Goal: Find specific page/section: Find specific page/section

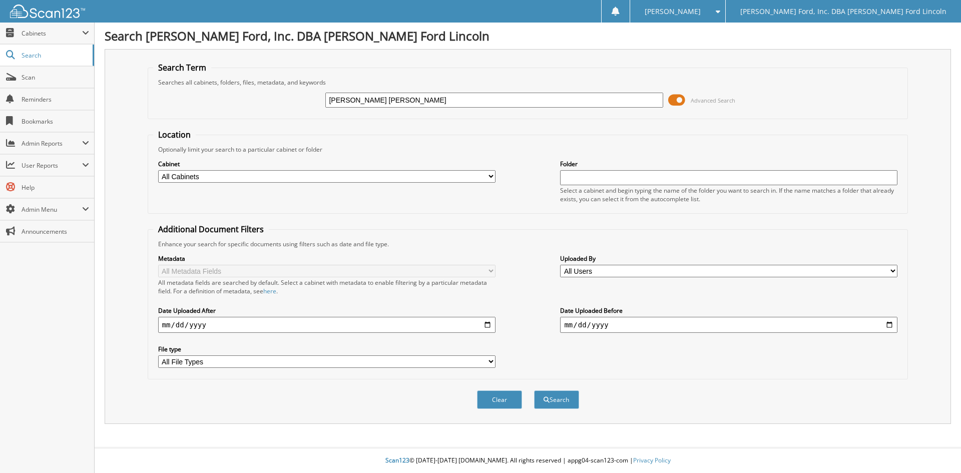
type input "[PERSON_NAME] [PERSON_NAME]"
click at [534, 391] on button "Search" at bounding box center [556, 400] width 45 height 19
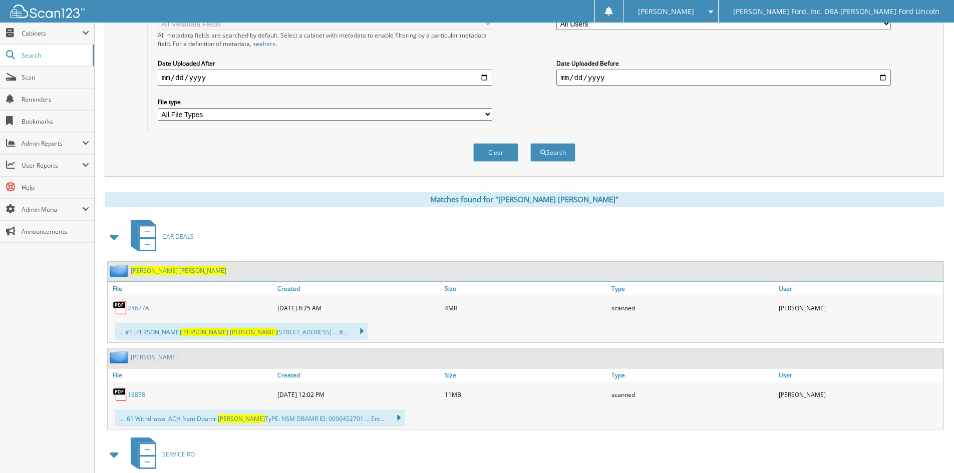
scroll to position [250, 0]
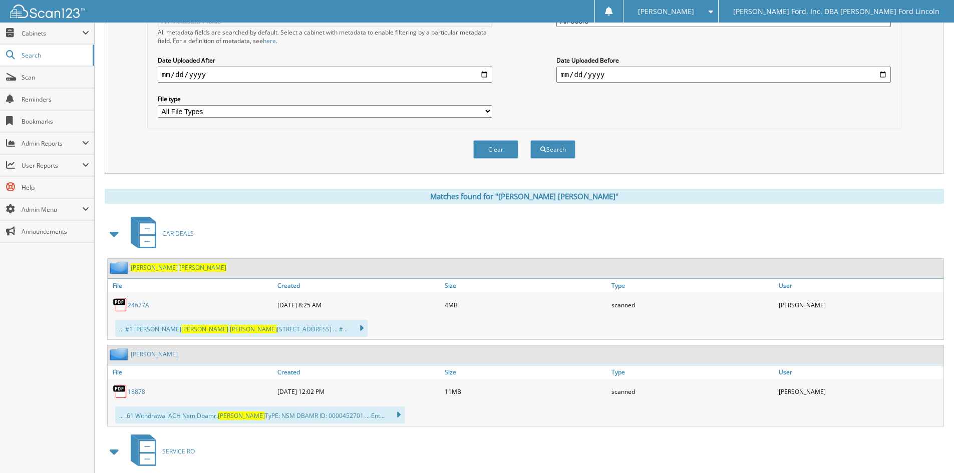
click at [135, 305] on link "24677A" at bounding box center [139, 305] width 22 height 9
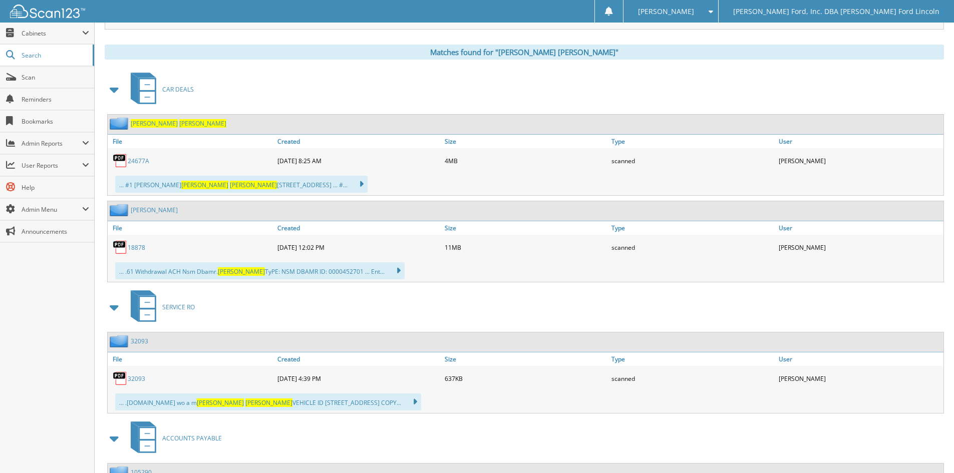
scroll to position [401, 0]
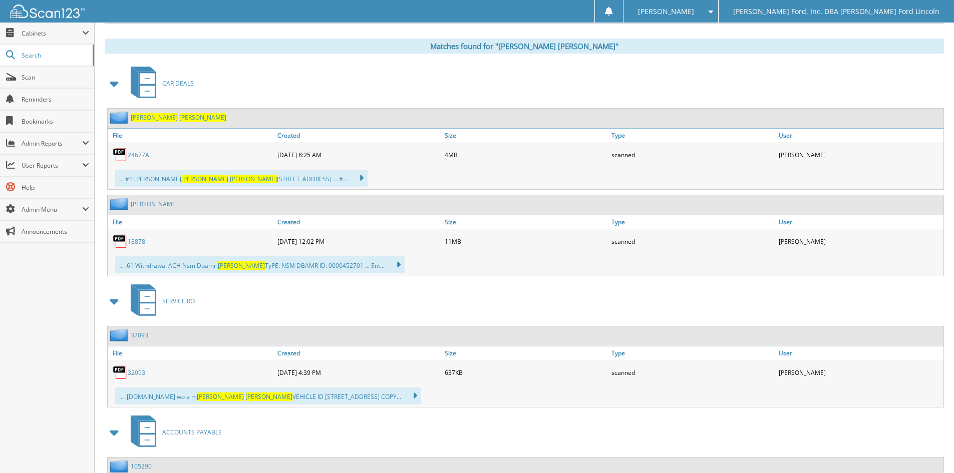
click at [135, 239] on link "18878" at bounding box center [137, 241] width 18 height 9
